Goal: Transaction & Acquisition: Purchase product/service

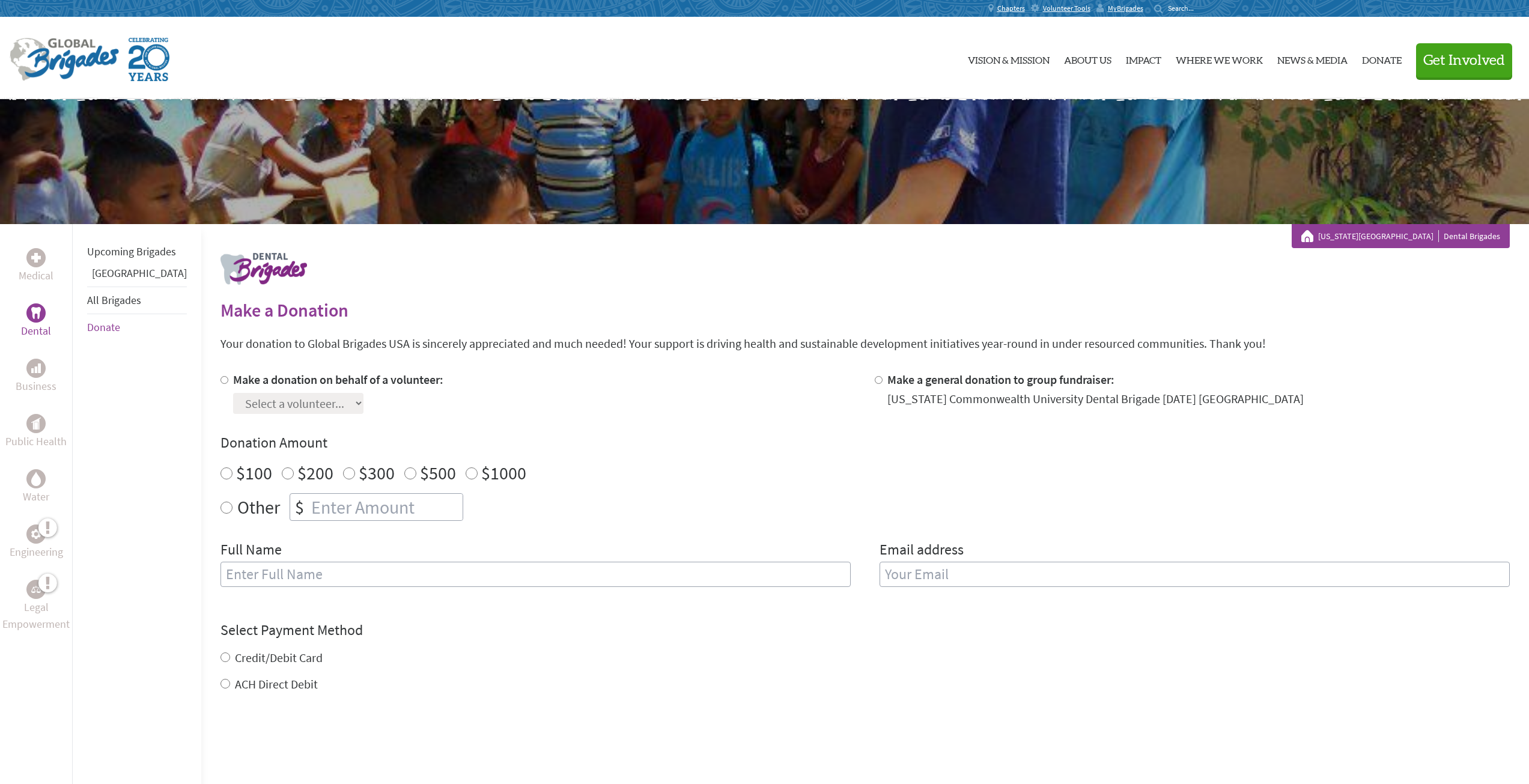
click at [248, 381] on label "Make a donation on behalf of a volunteer:" at bounding box center [338, 379] width 211 height 15
click at [228, 381] on input "Make a donation on behalf of a volunteer:" at bounding box center [224, 379] width 8 height 8
radio input "true"
click at [325, 408] on select "Select a volunteer... Ava Zamani Bryan Kang Christina Bojdak Connor Morrell Dan…" at bounding box center [298, 403] width 131 height 21
select select "7D96C68C-77BB-11F0-9E6E-42010A400005"
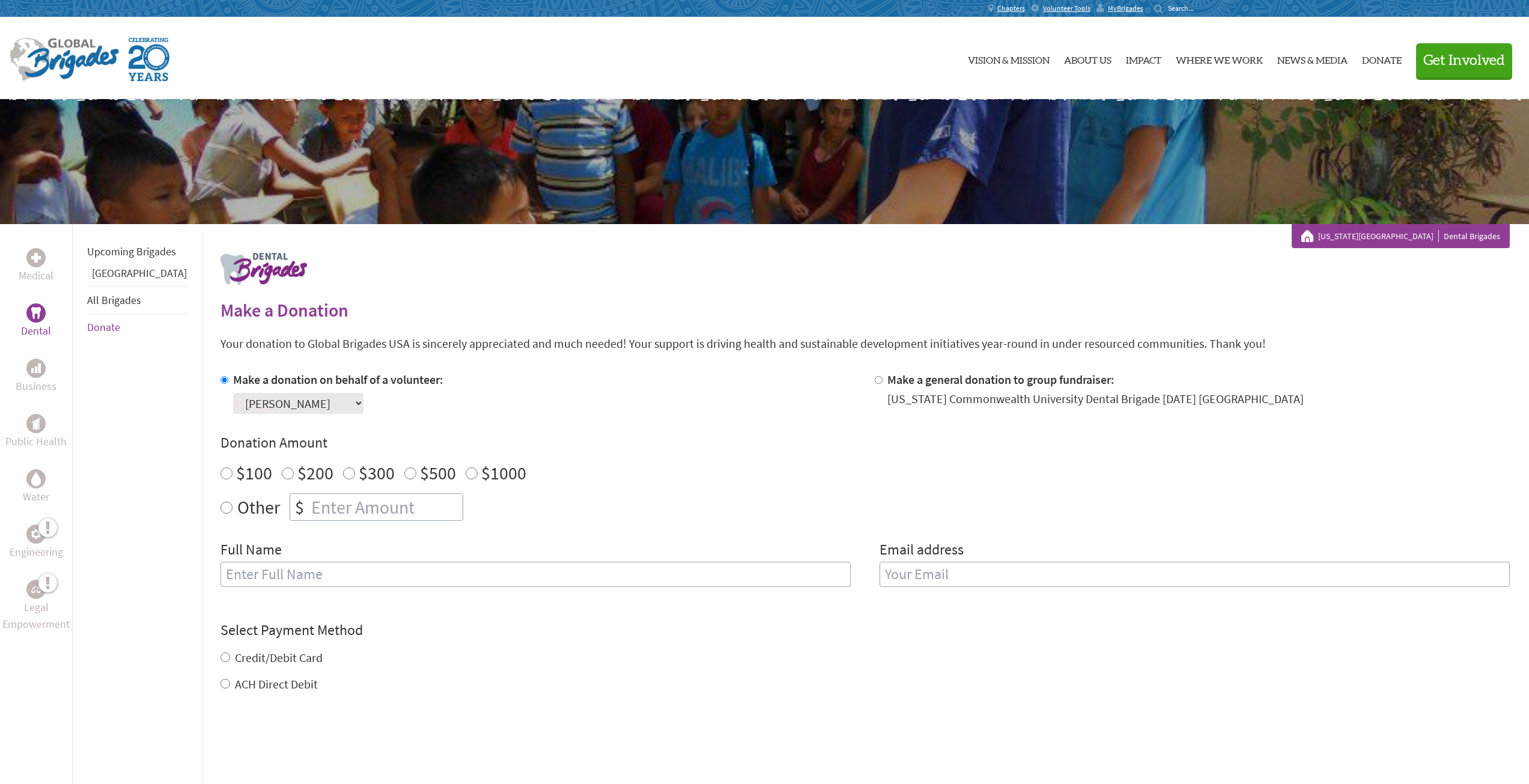
click at [233, 393] on select "Select a volunteer... Ava Zamani Bryan Kang Christina Bojdak Connor Morrell Dan…" at bounding box center [298, 403] width 131 height 21
radio input "true"
click at [309, 511] on input "number" at bounding box center [386, 506] width 154 height 26
click at [556, 515] on div "Other $" at bounding box center [865, 506] width 1290 height 27
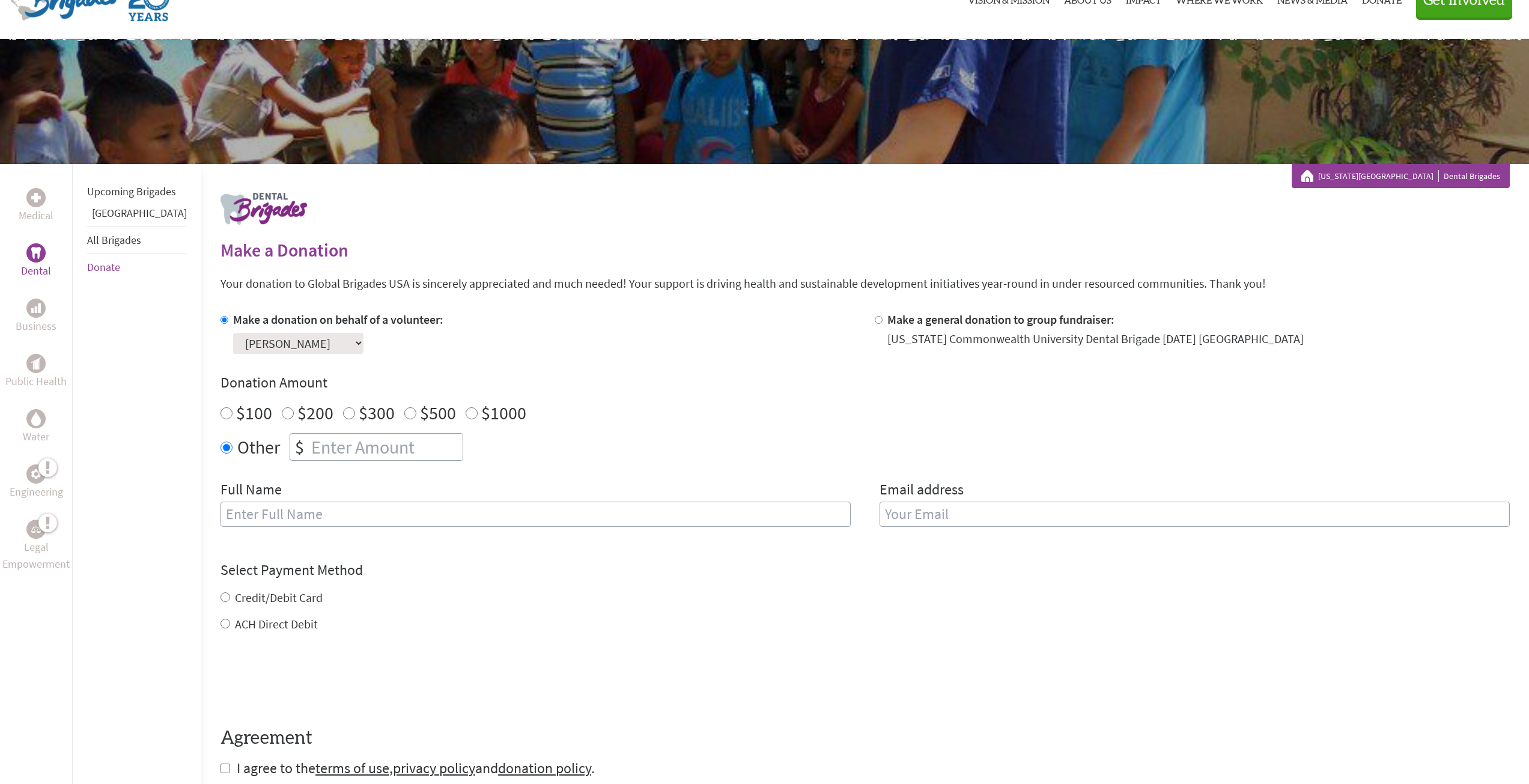
scroll to position [180, 0]
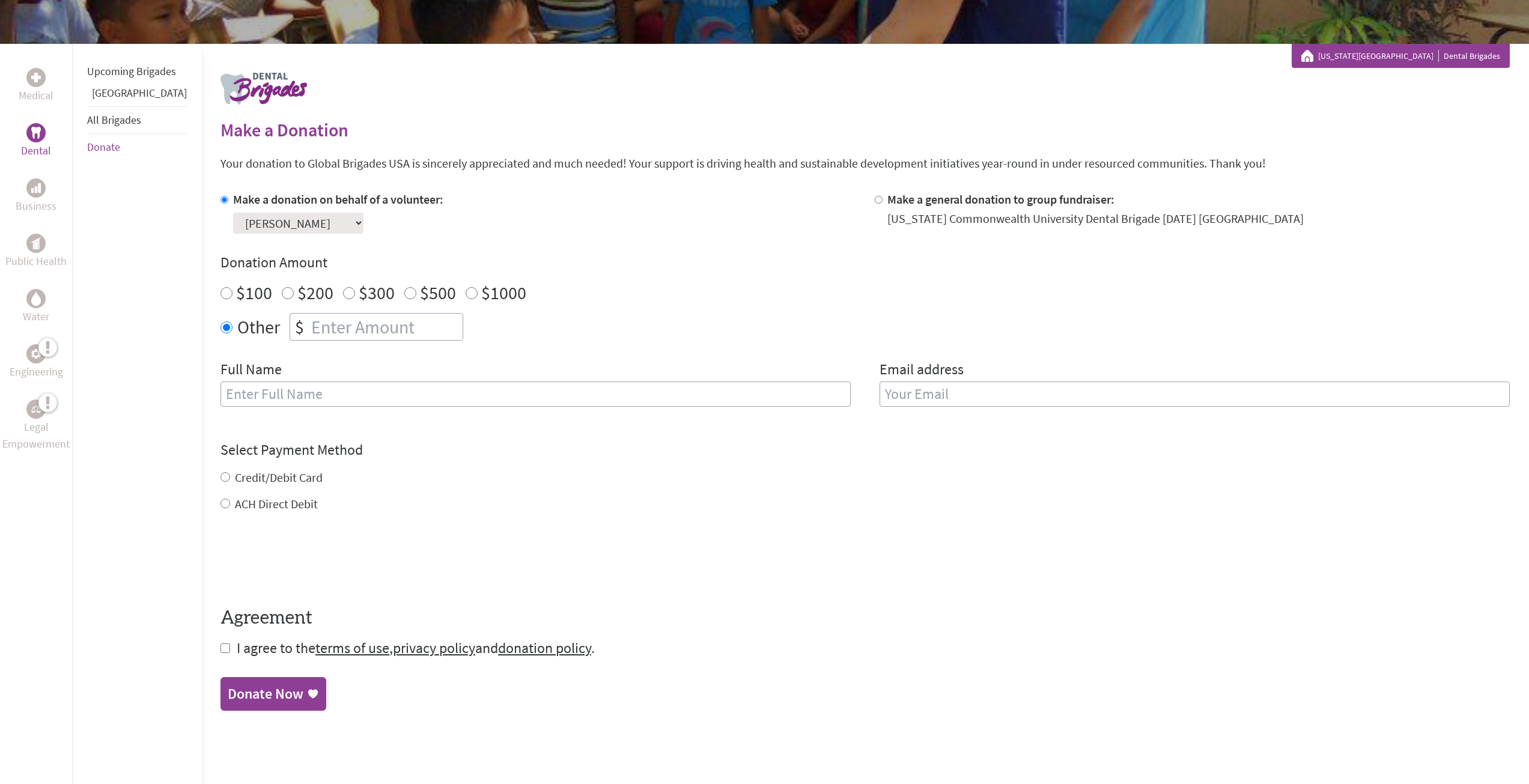
click at [324, 232] on select "Select a volunteer... Ava Zamani Bryan Kang Christina Bojdak Connor Morrell Dan…" at bounding box center [298, 223] width 131 height 21
click at [233, 212] on select "Select a volunteer... Ava Zamani Bryan Kang Christina Bojdak Connor Morrell Dan…" at bounding box center [298, 223] width 131 height 21
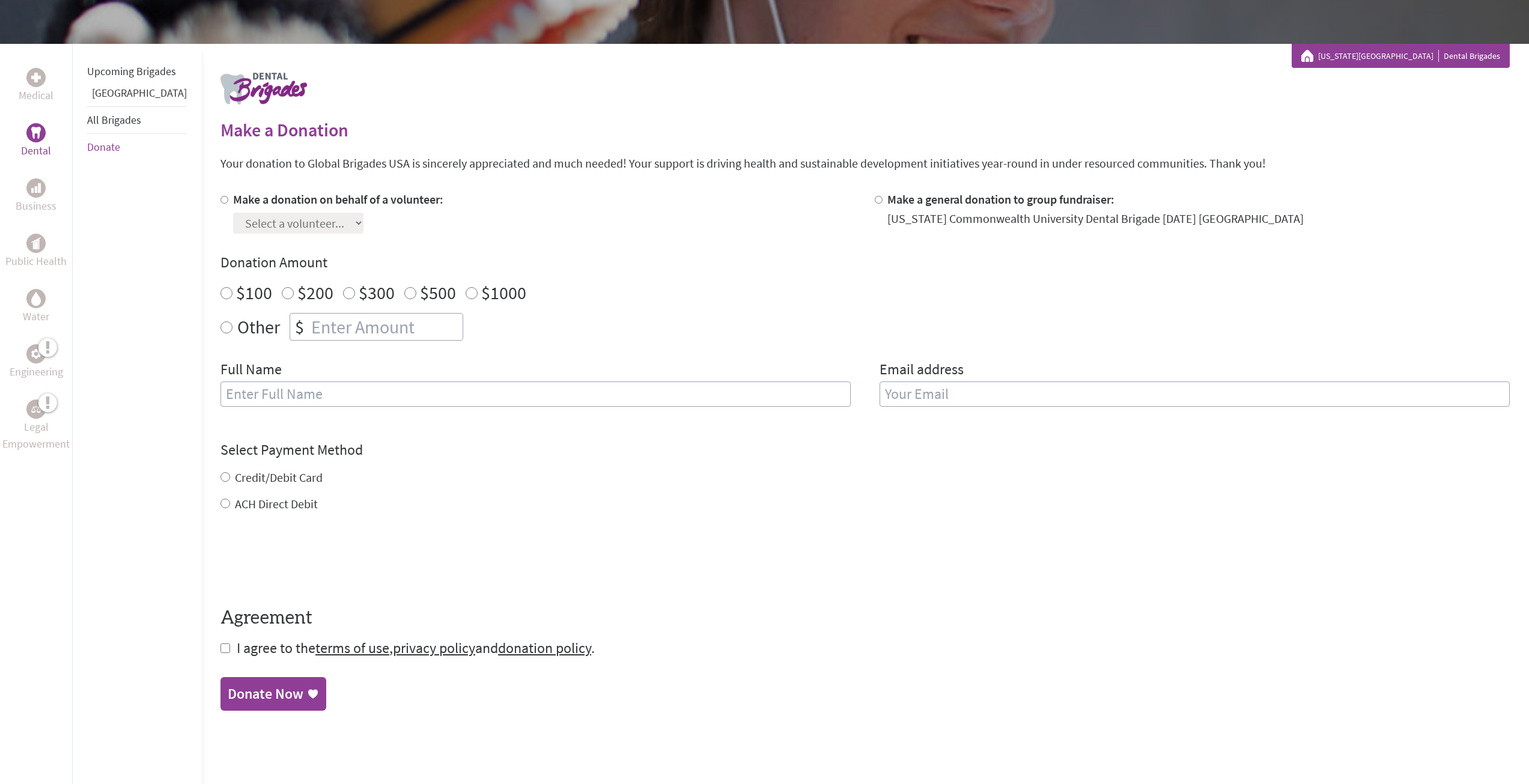
click at [46, 129] on div at bounding box center [36, 133] width 20 height 20
